Goal: Task Accomplishment & Management: Use online tool/utility

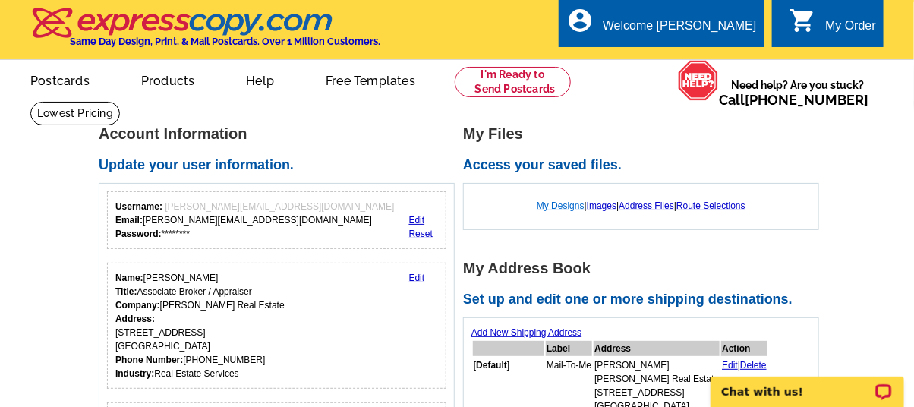
click at [561, 206] on link "My Designs" at bounding box center [561, 205] width 48 height 11
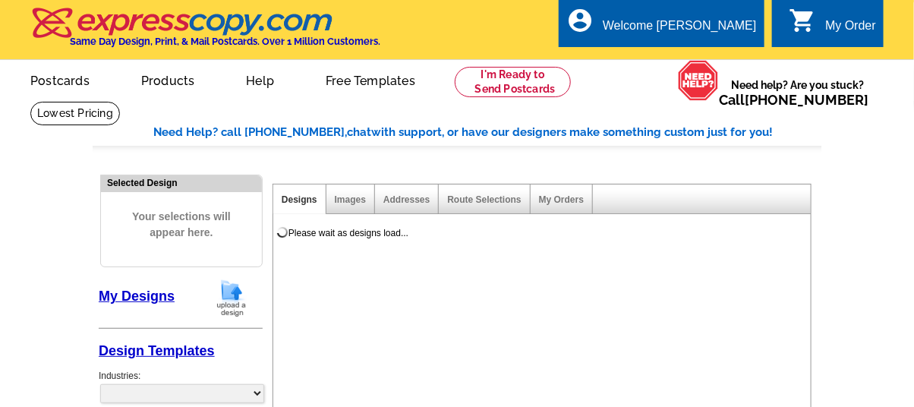
select select "785"
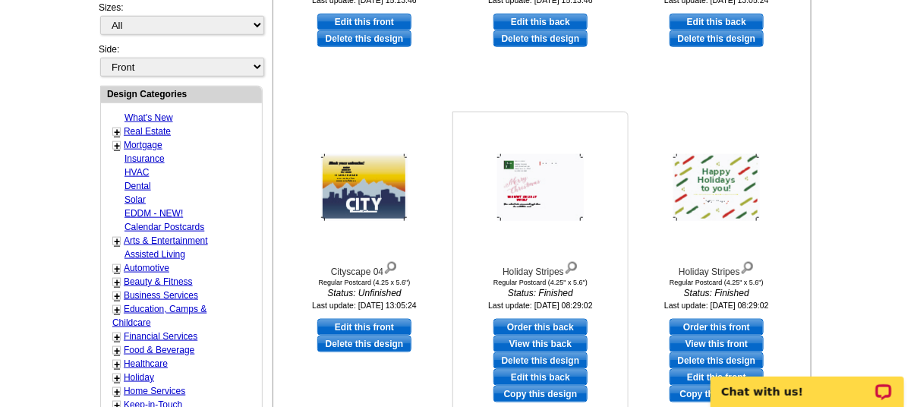
scroll to position [607, 0]
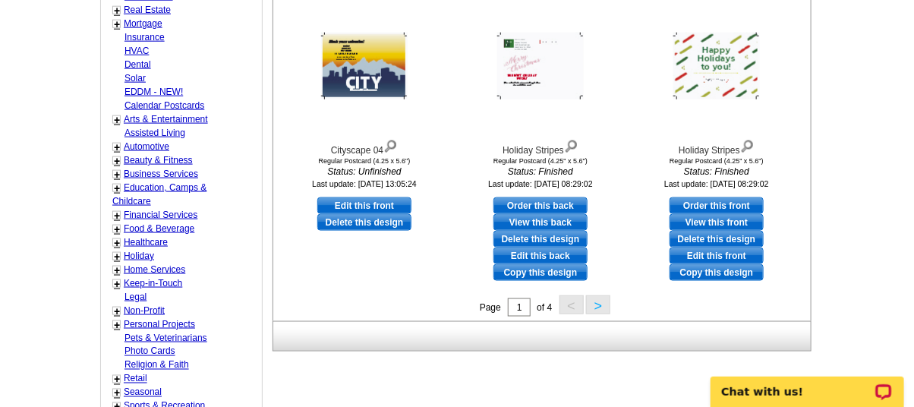
click at [594, 305] on button ">" at bounding box center [598, 304] width 24 height 19
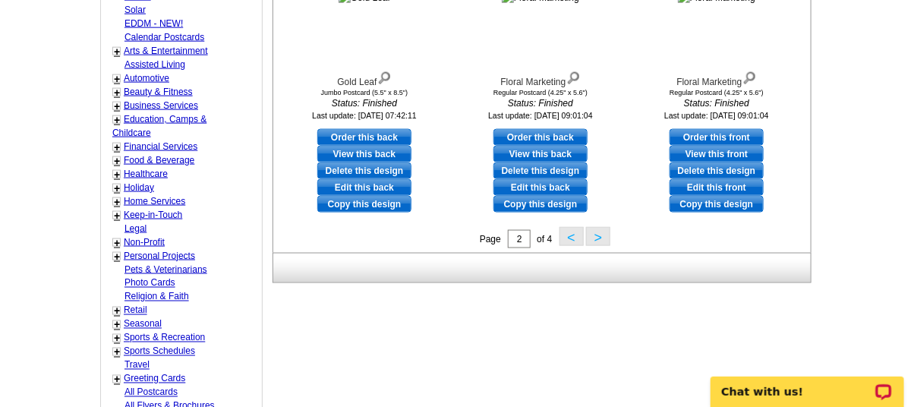
scroll to position [679, 0]
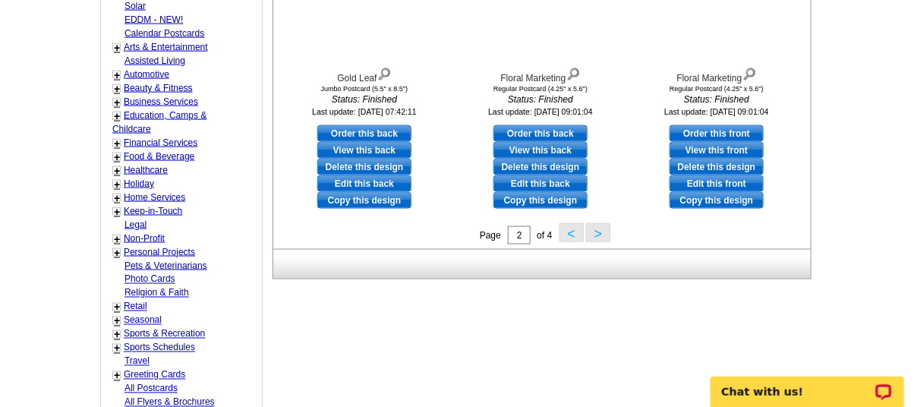
click at [593, 226] on button ">" at bounding box center [598, 232] width 24 height 19
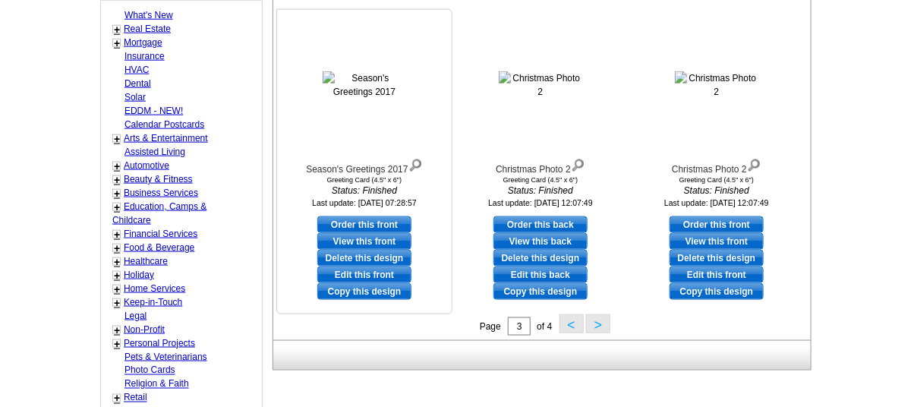
scroll to position [754, 0]
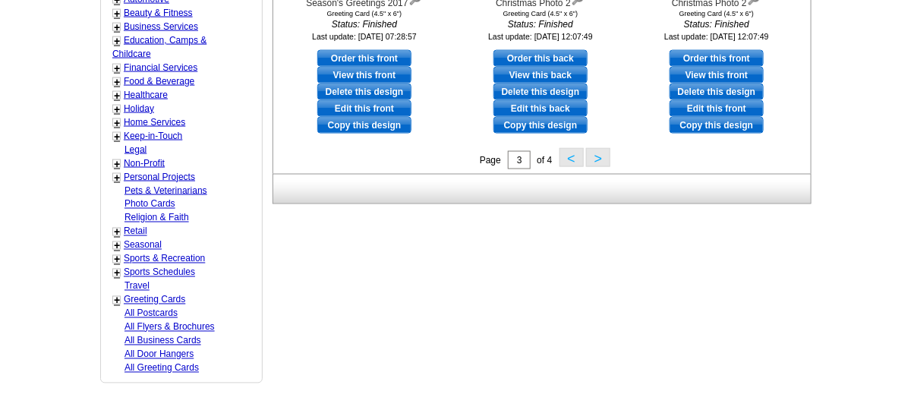
click at [603, 159] on button ">" at bounding box center [598, 157] width 24 height 19
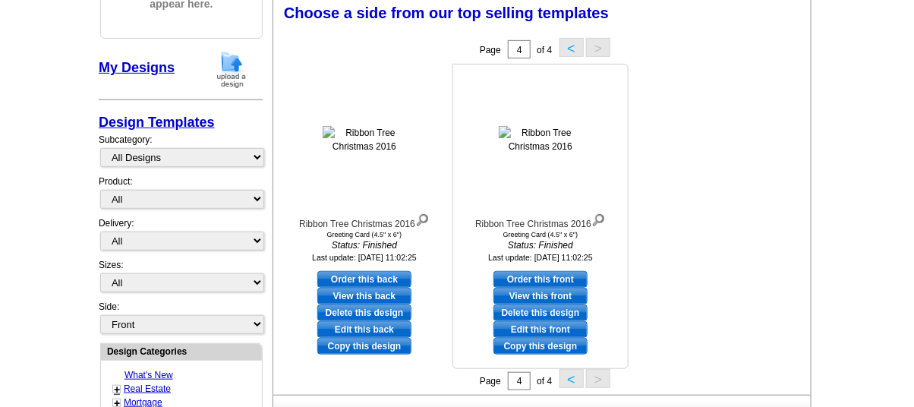
scroll to position [224, 0]
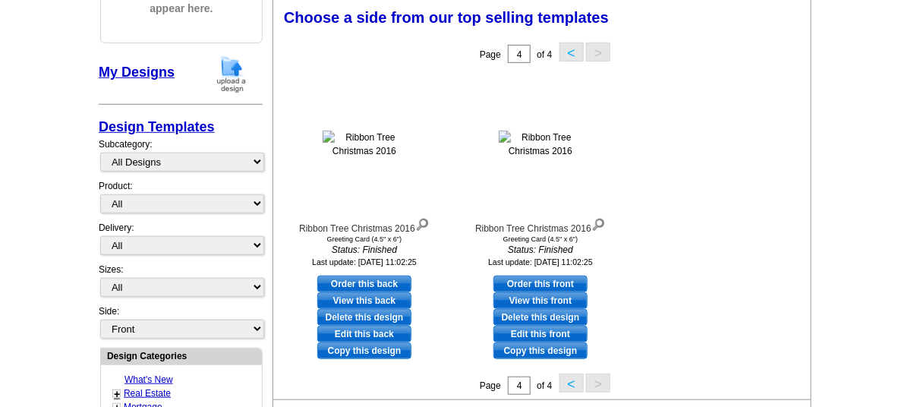
click at [569, 381] on button "<" at bounding box center [571, 382] width 24 height 19
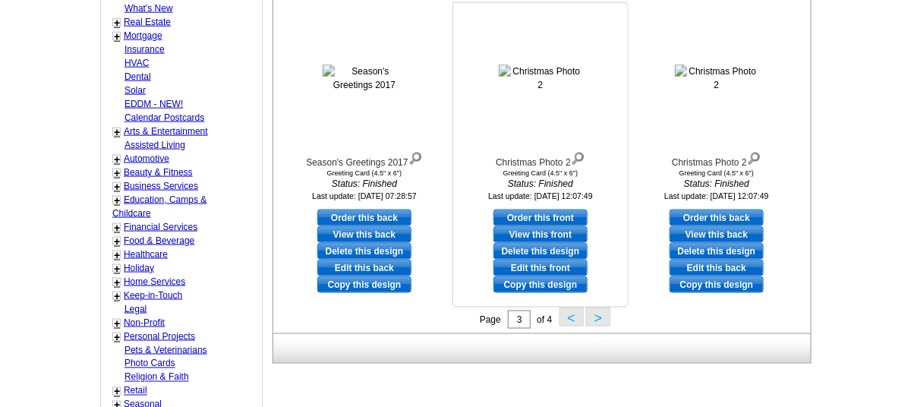
scroll to position [603, 0]
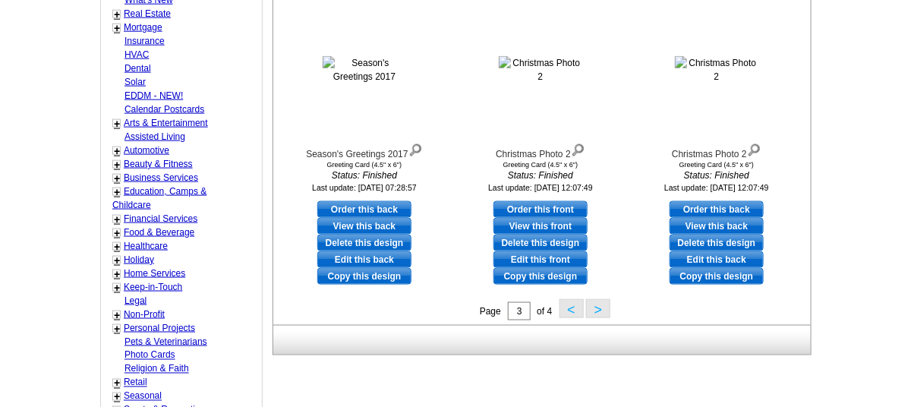
click at [566, 304] on button "<" at bounding box center [571, 308] width 24 height 19
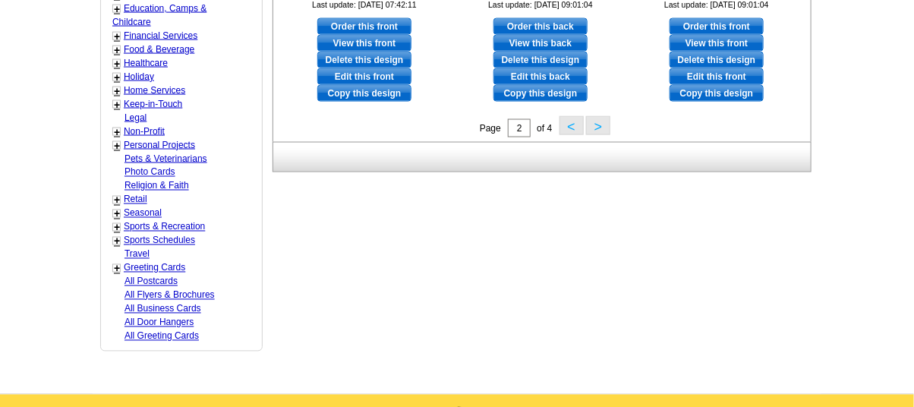
scroll to position [783, 0]
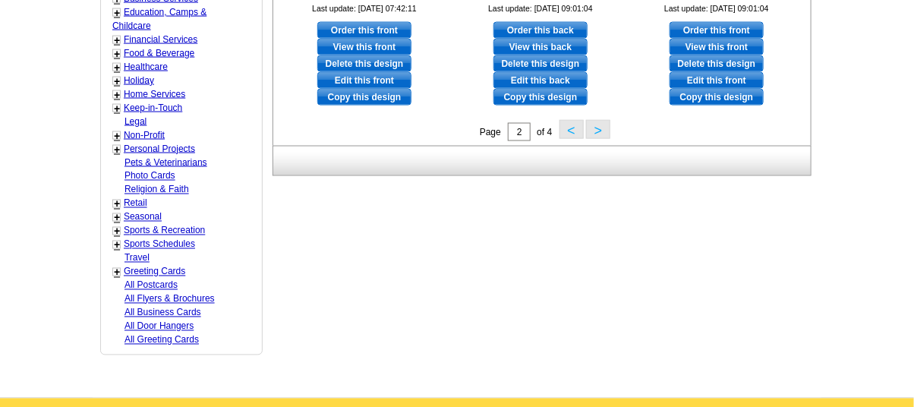
click at [570, 128] on button "<" at bounding box center [571, 129] width 24 height 19
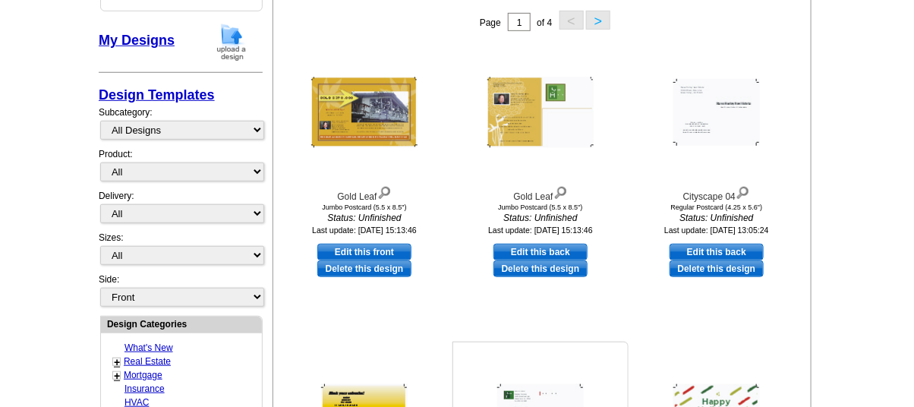
scroll to position [379, 0]
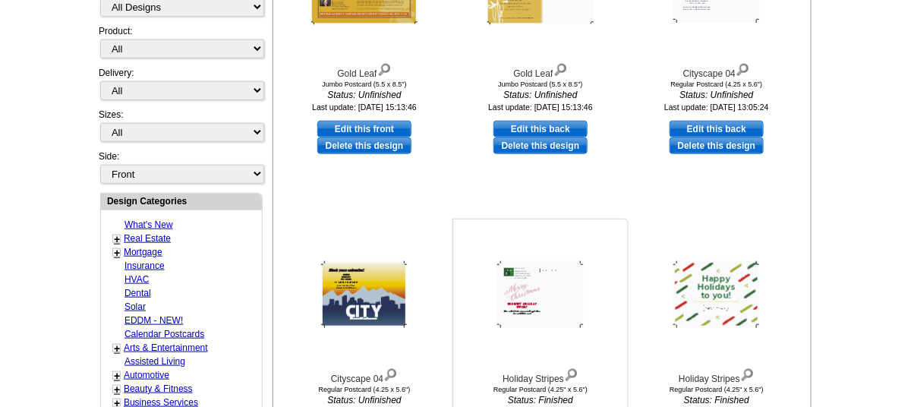
click at [515, 298] on img at bounding box center [540, 294] width 87 height 67
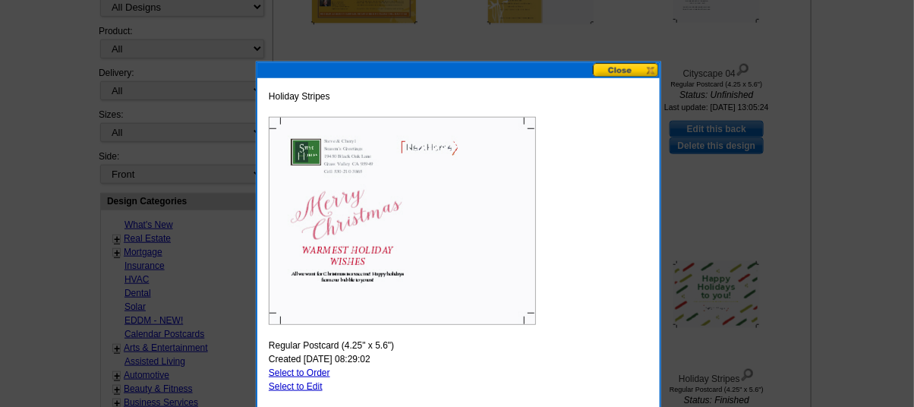
click at [607, 67] on button at bounding box center [626, 70] width 67 height 14
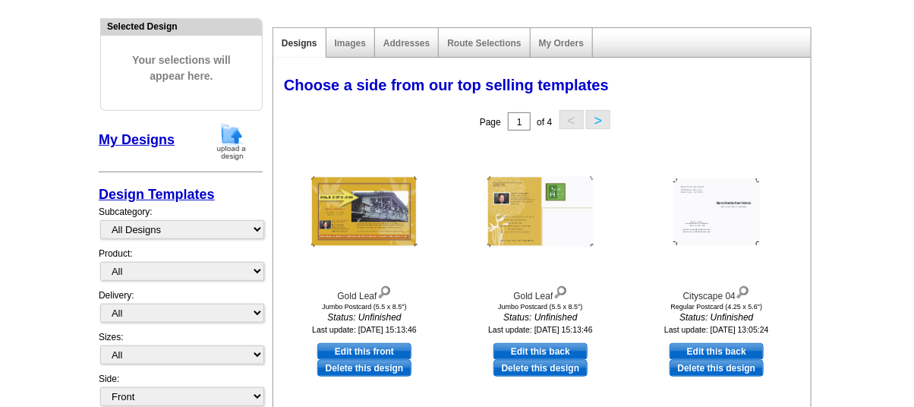
scroll to position [152, 0]
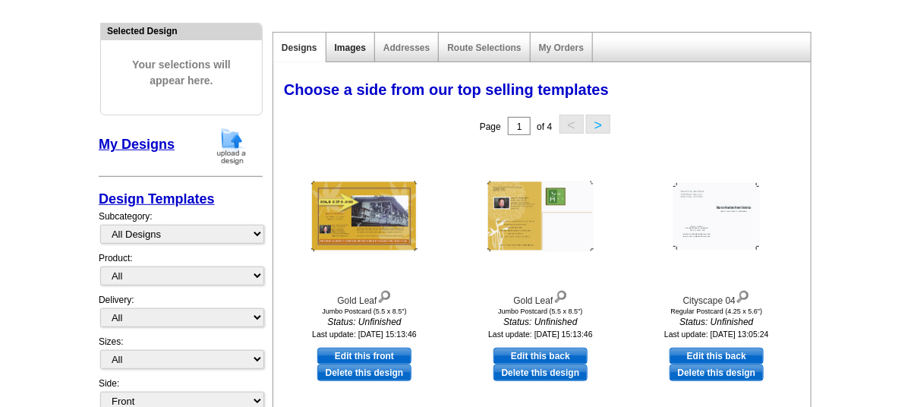
click at [344, 47] on link "Images" at bounding box center [350, 48] width 31 height 11
